Goal: Transaction & Acquisition: Book appointment/travel/reservation

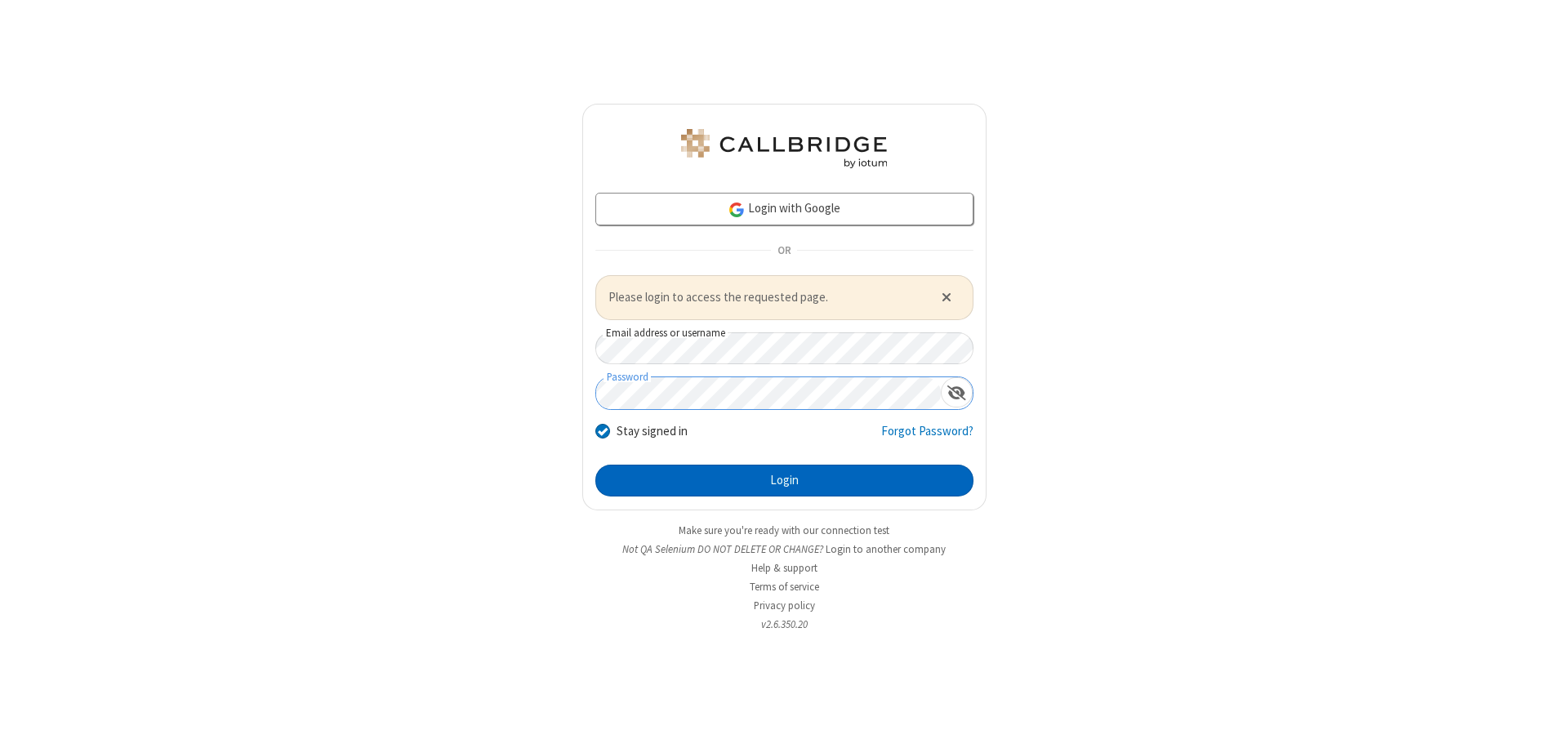
click at [784, 480] on button "Login" at bounding box center [784, 481] width 378 height 33
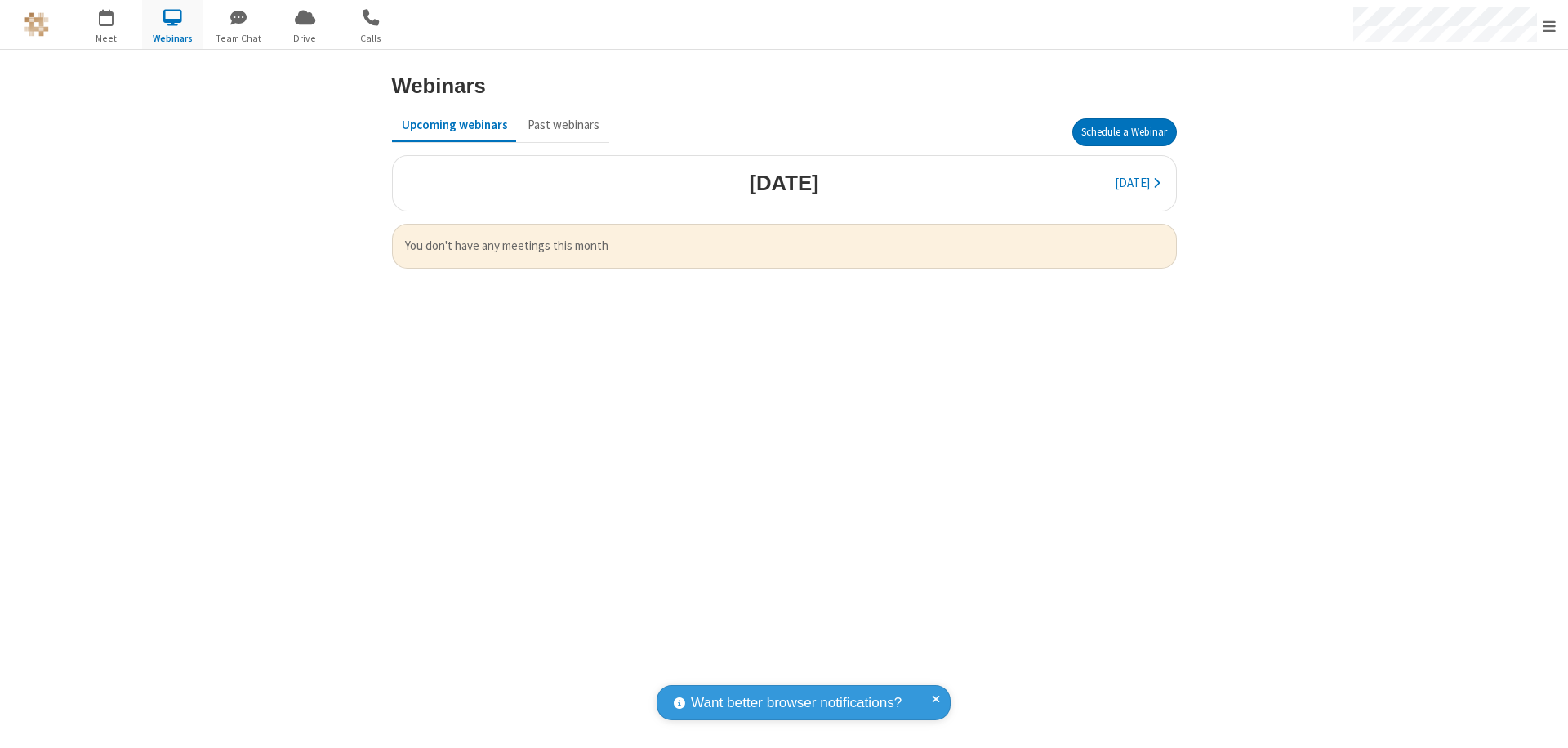
click at [1124, 132] on button "Schedule a Webinar" at bounding box center [1124, 131] width 105 height 27
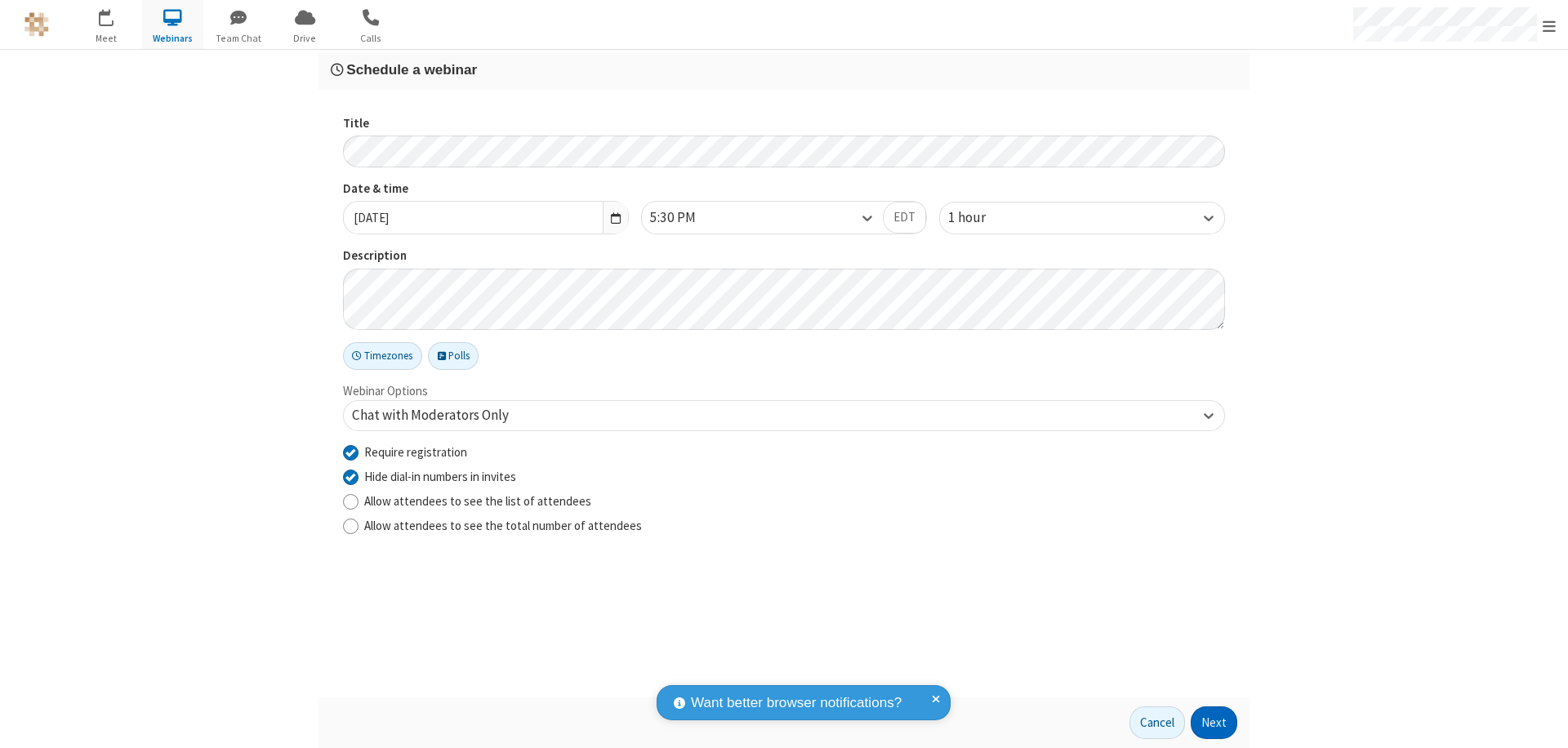
click at [1215, 722] on button "Next" at bounding box center [1213, 722] width 46 height 33
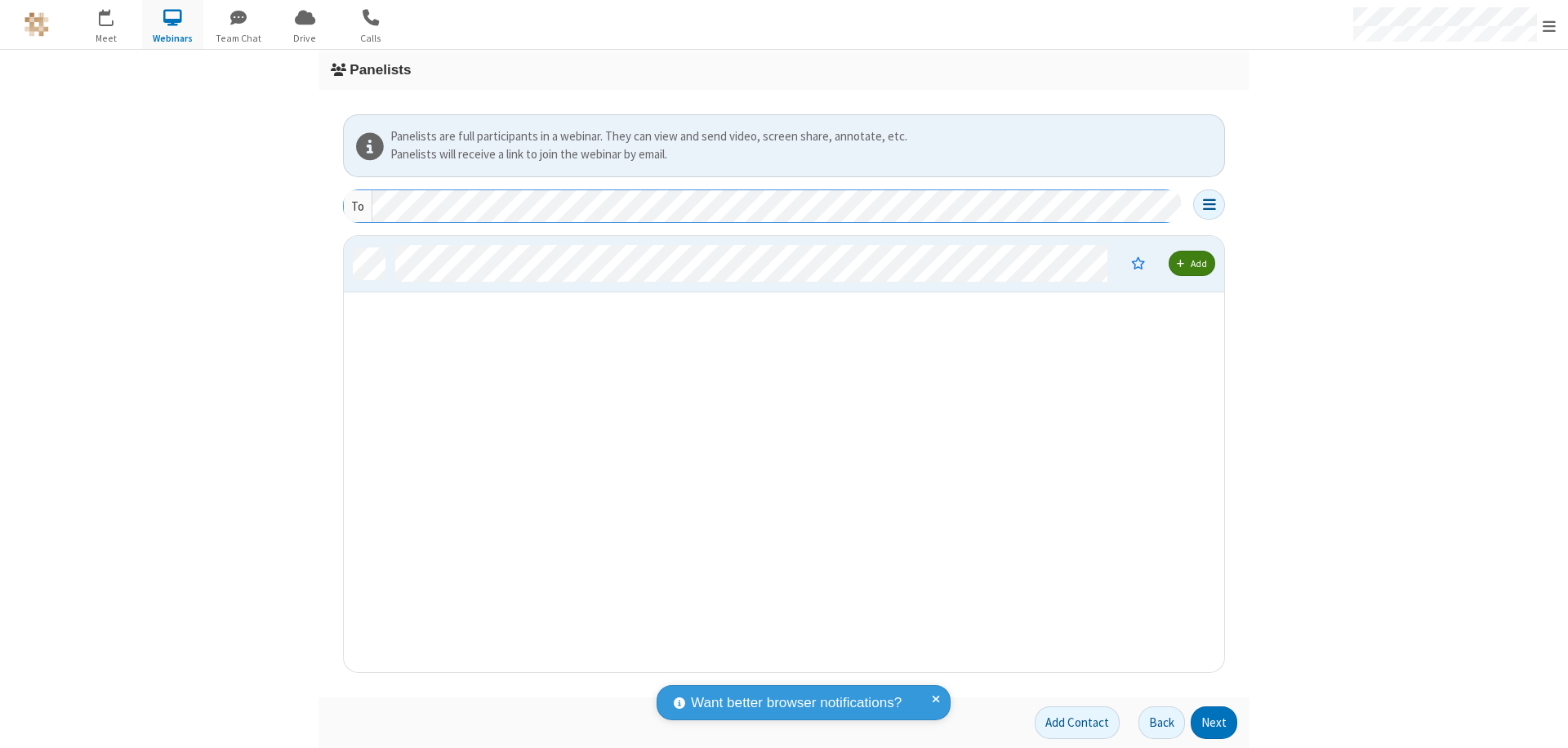
scroll to position [424, 868]
click at [1215, 722] on button "Next" at bounding box center [1213, 722] width 46 height 33
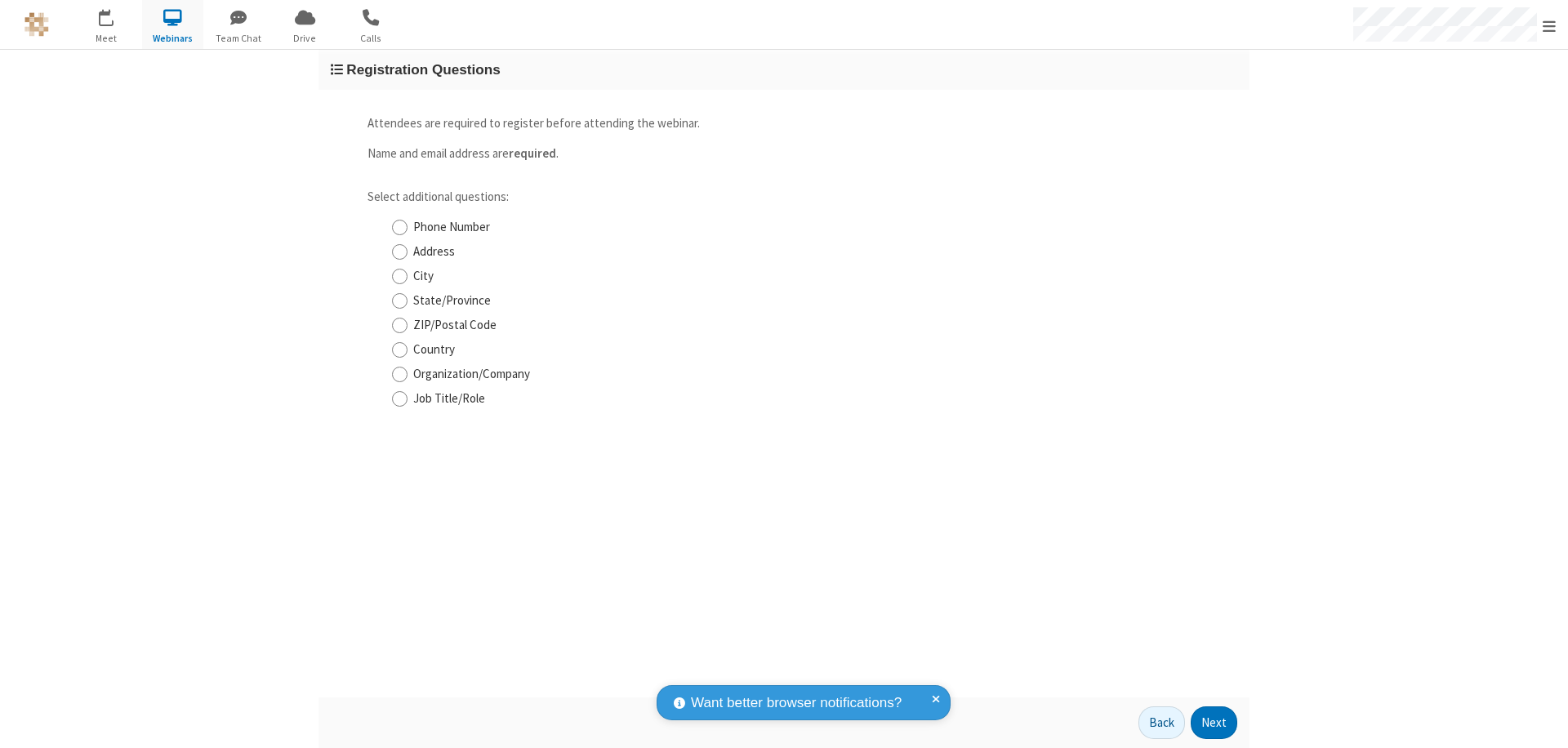
click at [400, 227] on input "Phone Number" at bounding box center [400, 228] width 15 height 17
checkbox input "true"
click at [1215, 722] on button "Next" at bounding box center [1213, 722] width 46 height 33
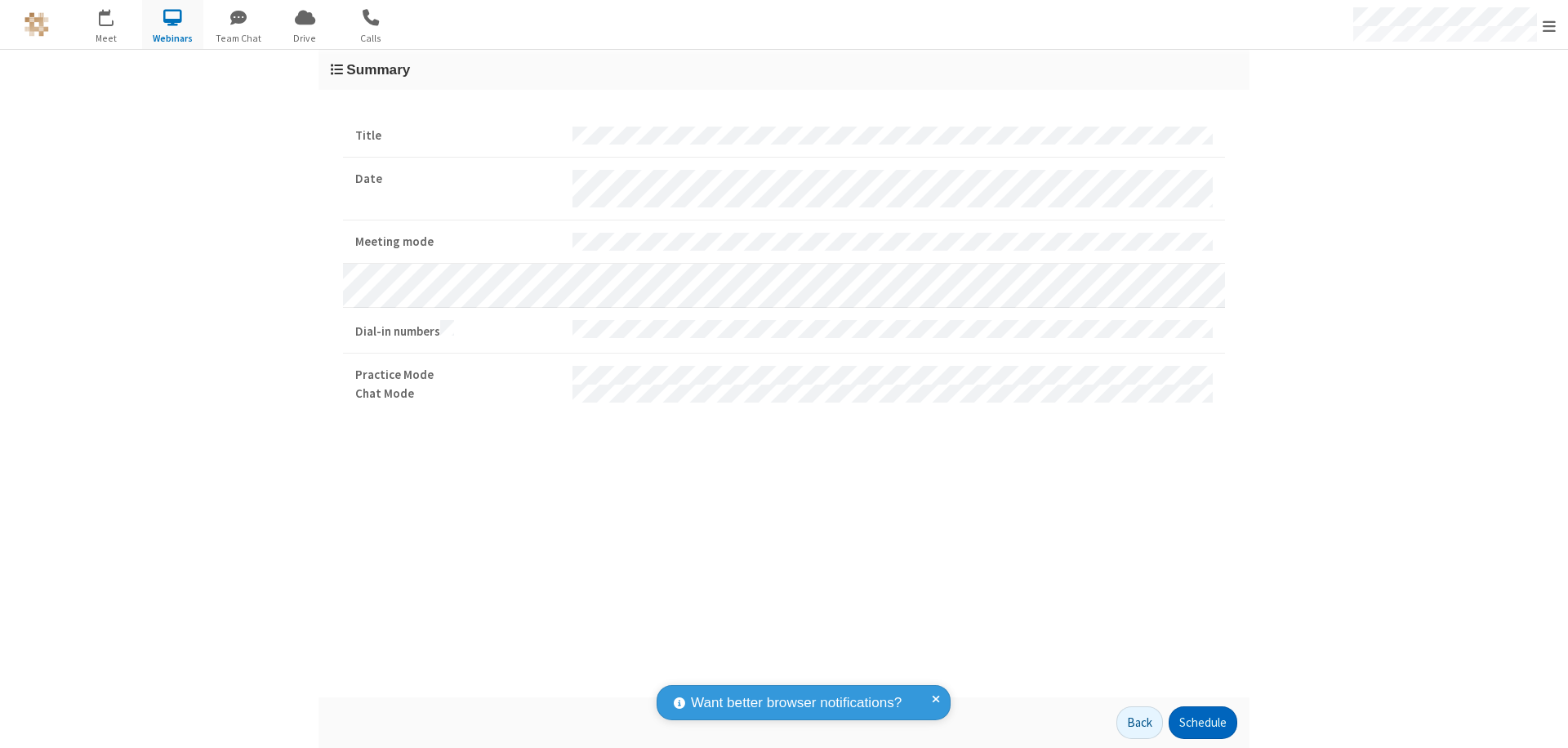
click at [1202, 722] on button "Schedule" at bounding box center [1202, 722] width 69 height 33
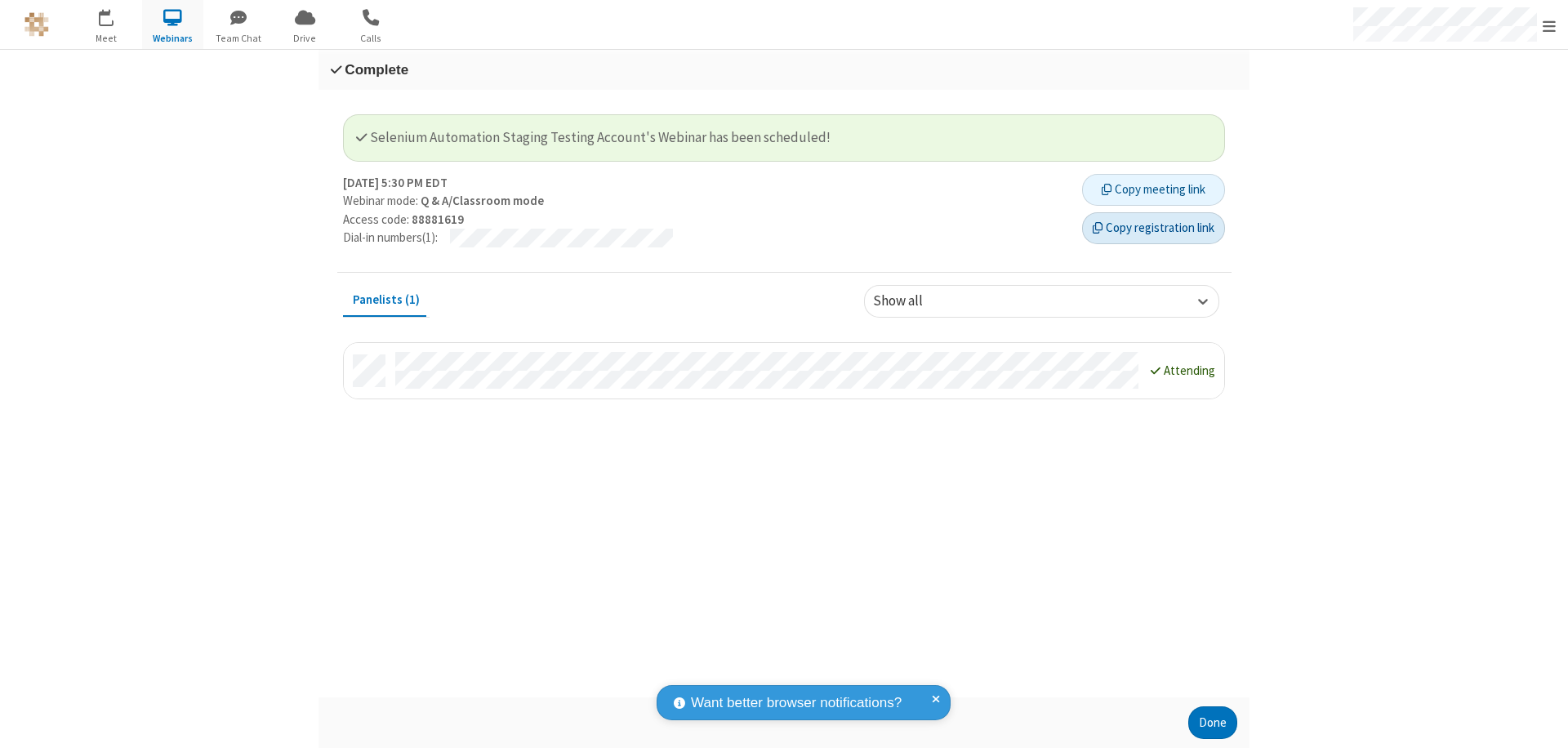
click at [1153, 228] on button "Copy registration link" at bounding box center [1152, 229] width 143 height 33
click at [1213, 722] on button "Done" at bounding box center [1213, 722] width 49 height 33
